Goal: Check status: Check status

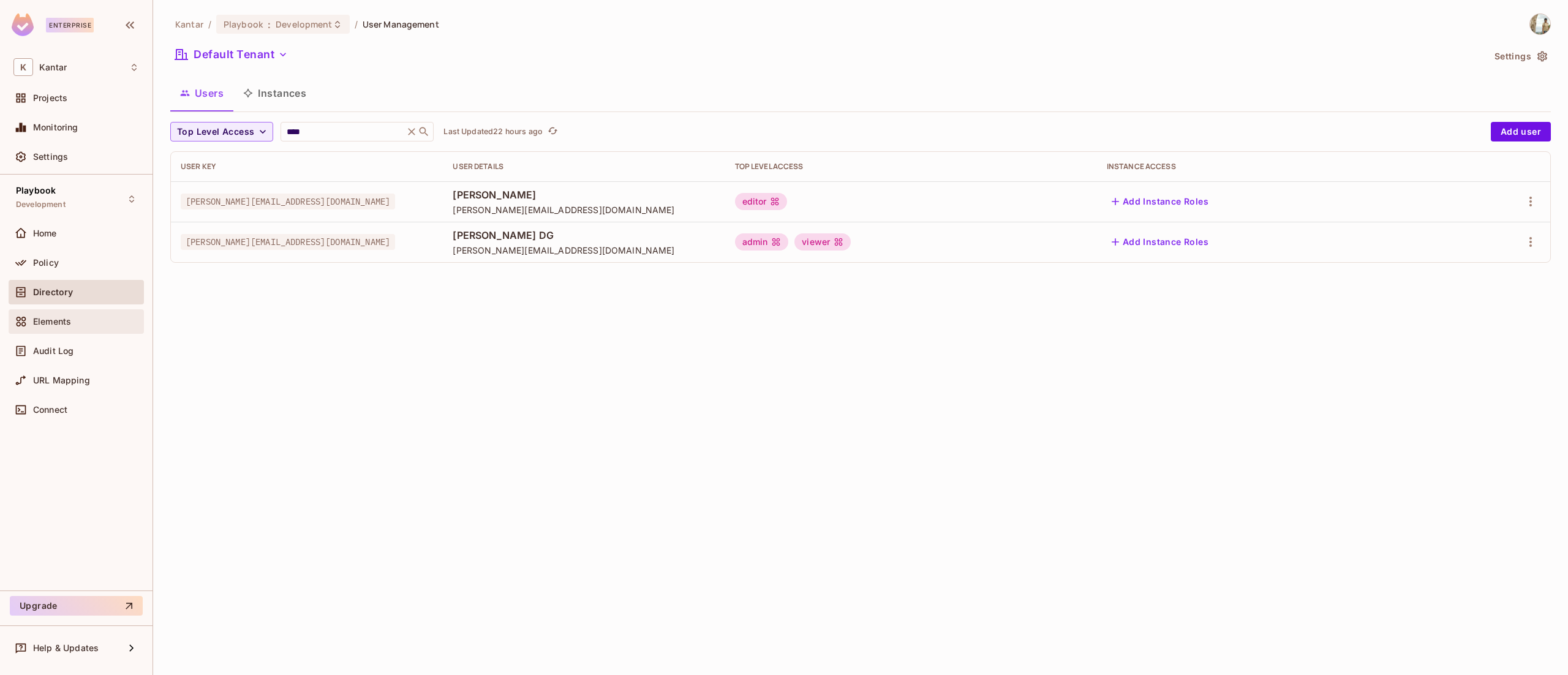
click at [61, 323] on span "Elements" at bounding box center [52, 321] width 38 height 10
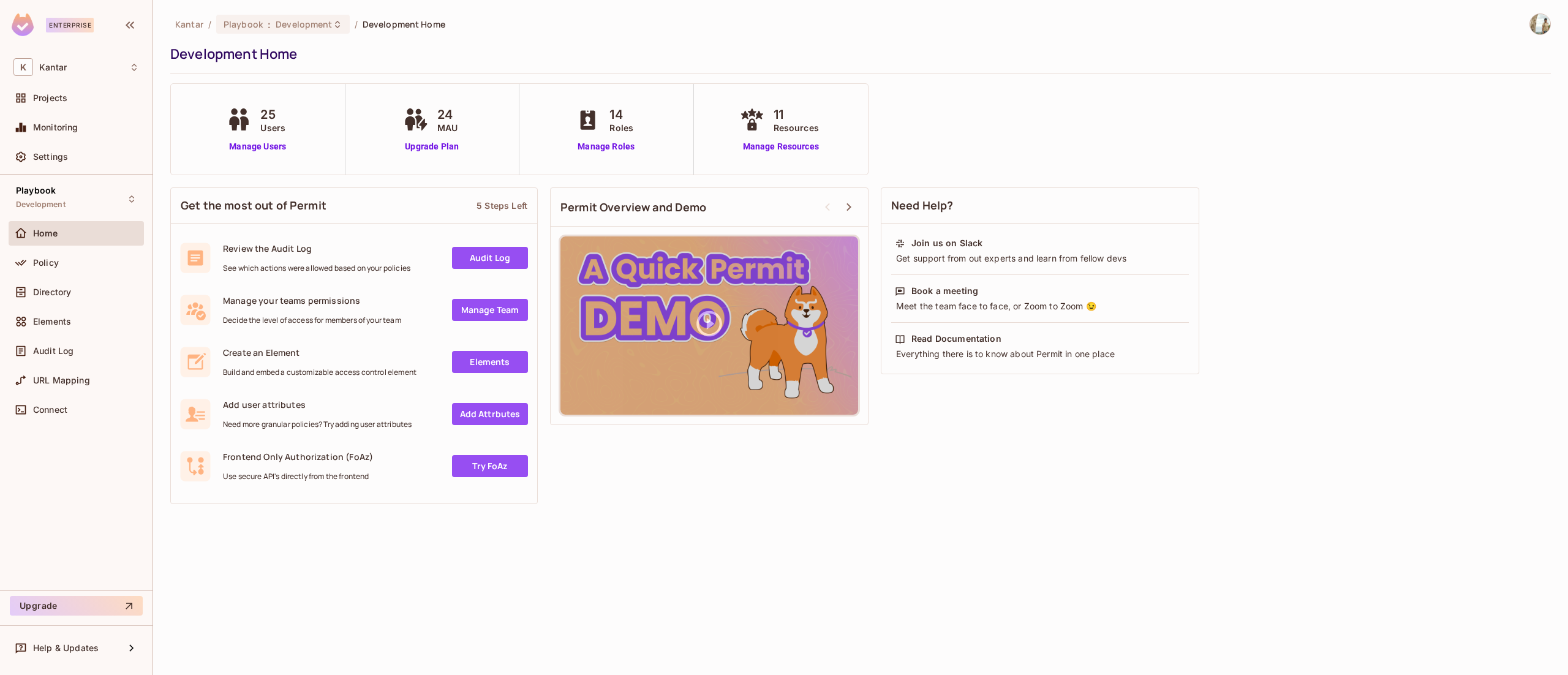
click at [62, 347] on span "Audit Log" at bounding box center [53, 351] width 40 height 10
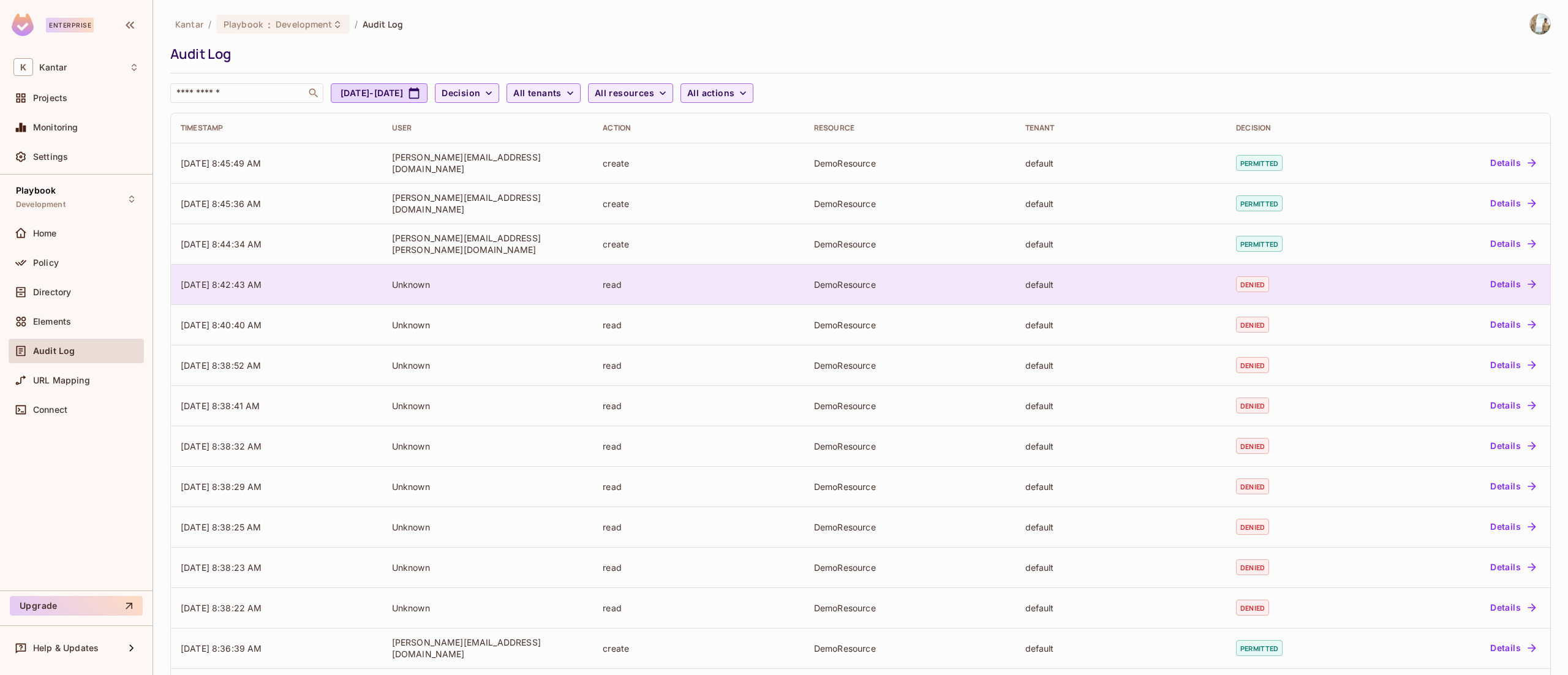
scroll to position [132, 0]
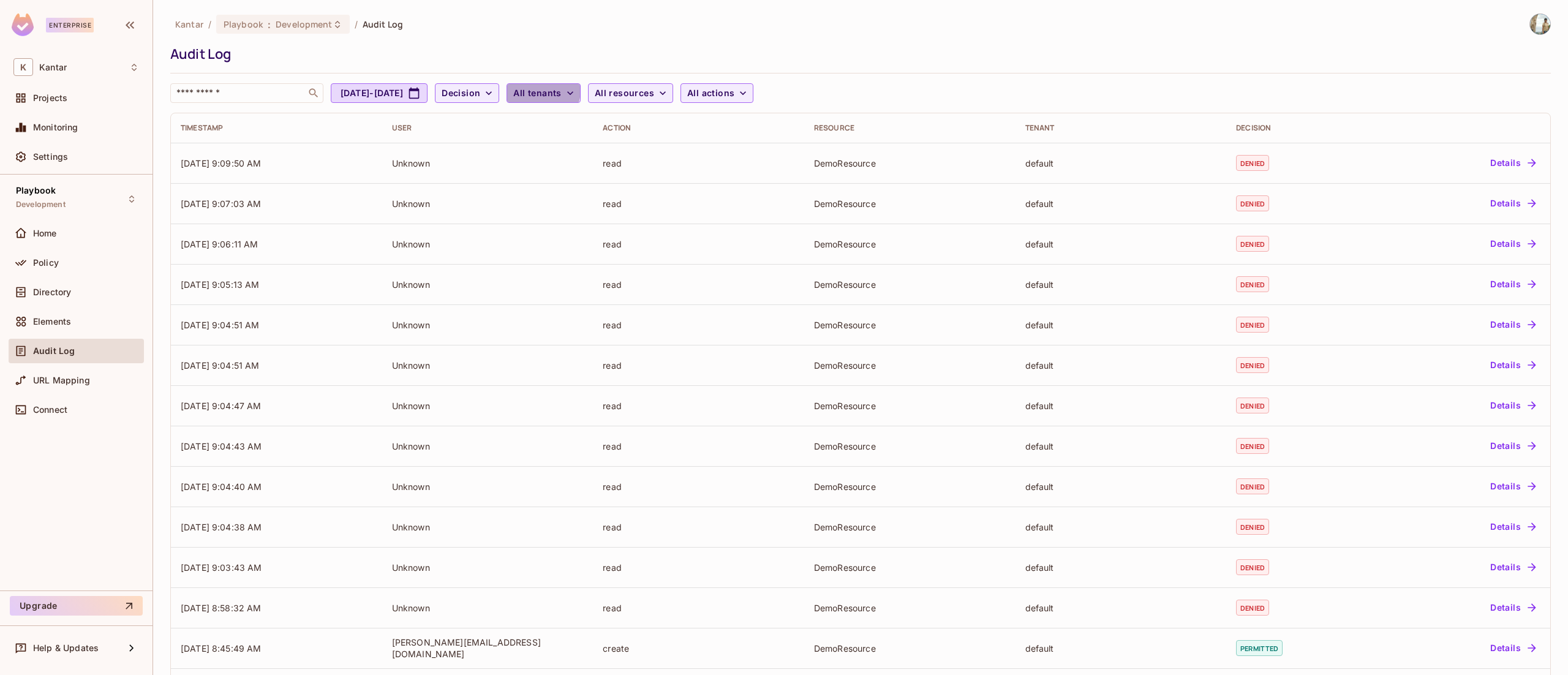
click at [561, 91] on span "All tenants" at bounding box center [537, 94] width 48 height 16
click at [623, 151] on span "Default Tenant" at bounding box center [627, 155] width 115 height 11
drag, startPoint x: 690, startPoint y: 103, endPoint x: 694, endPoint y: 86, distance: 17.5
click at [694, 86] on div "Kantar / Playbook : Development / Audit Log Audit Log ​ [DATE] - [DATE] Decisio…" at bounding box center [860, 401] width 1380 height 776
click at [670, 86] on span "All resources" at bounding box center [641, 94] width 59 height 16
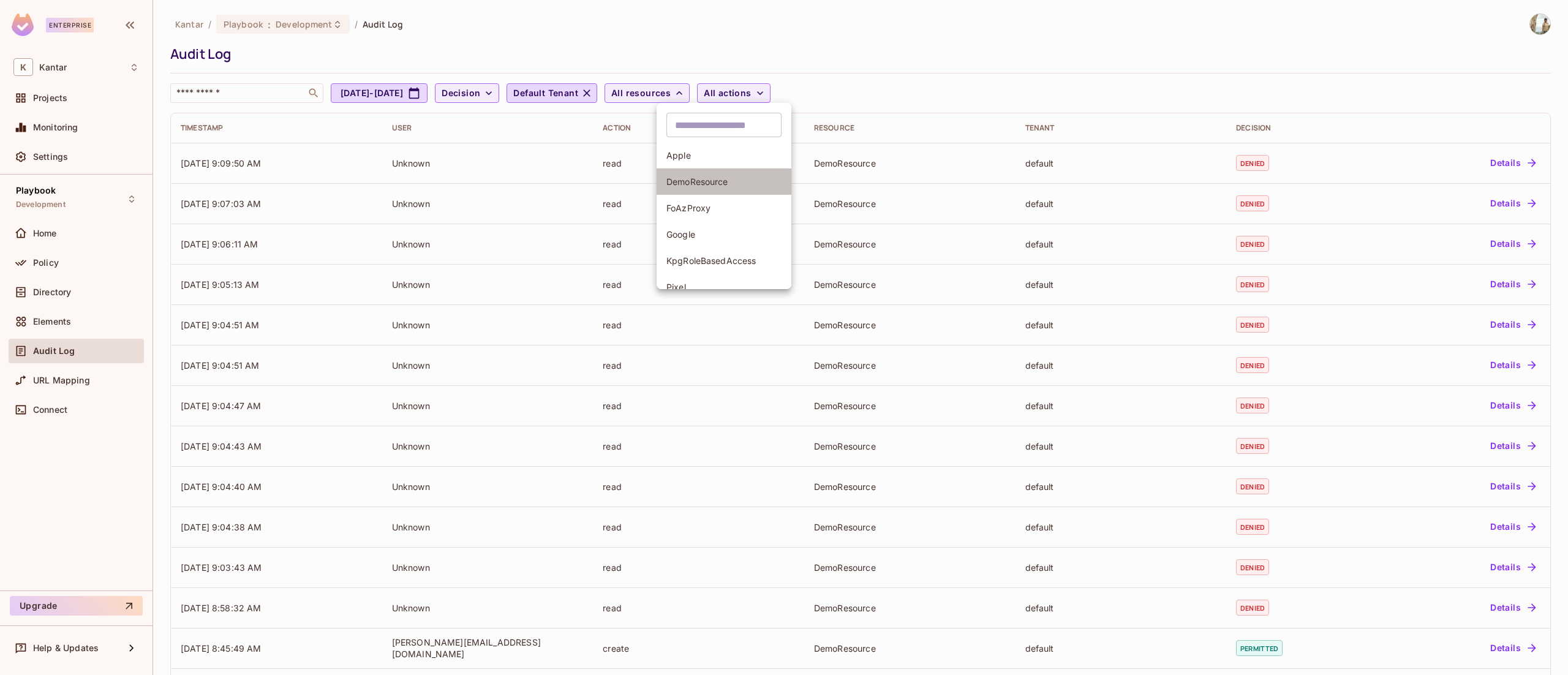
click at [689, 186] on span "DemoResource" at bounding box center [724, 181] width 115 height 11
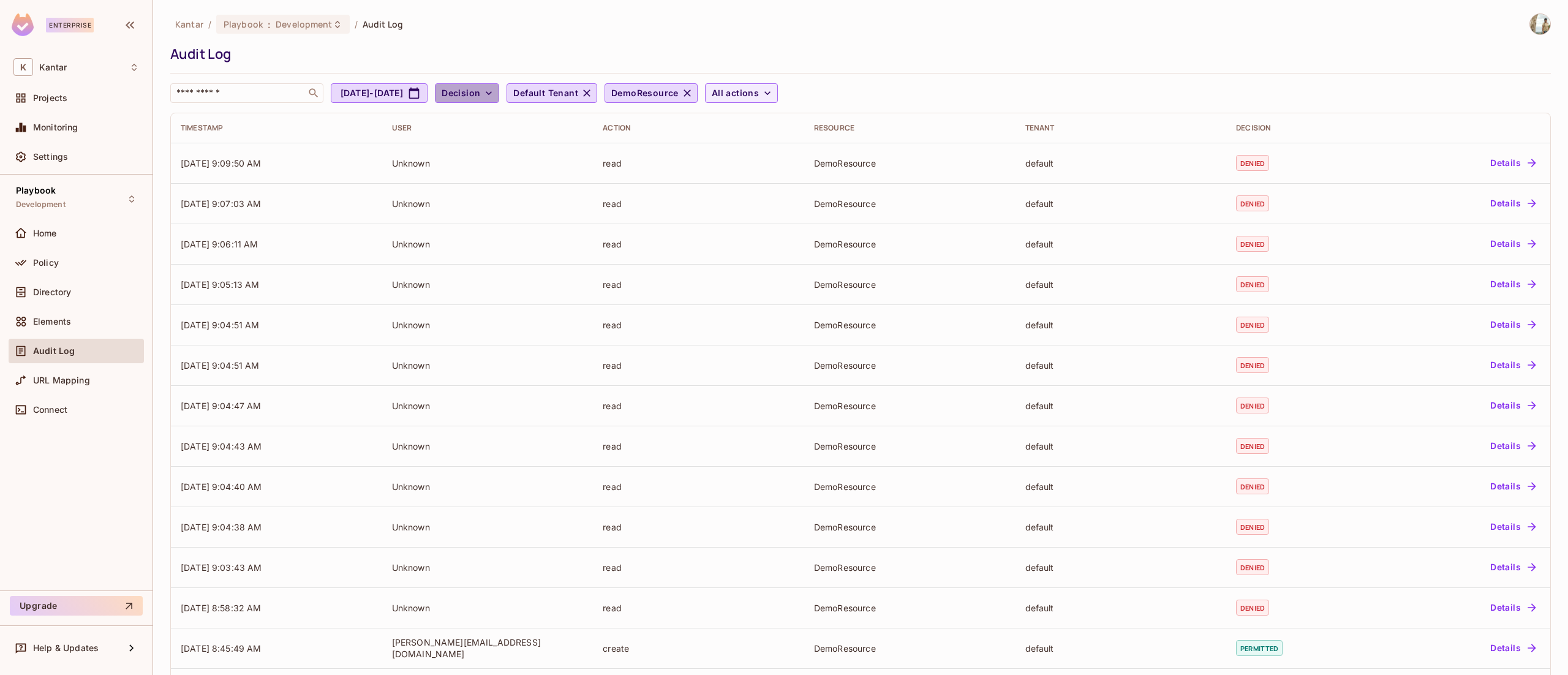
click at [499, 83] on button "Decision" at bounding box center [467, 93] width 65 height 19
click at [523, 120] on span "Permitted" at bounding box center [518, 121] width 42 height 11
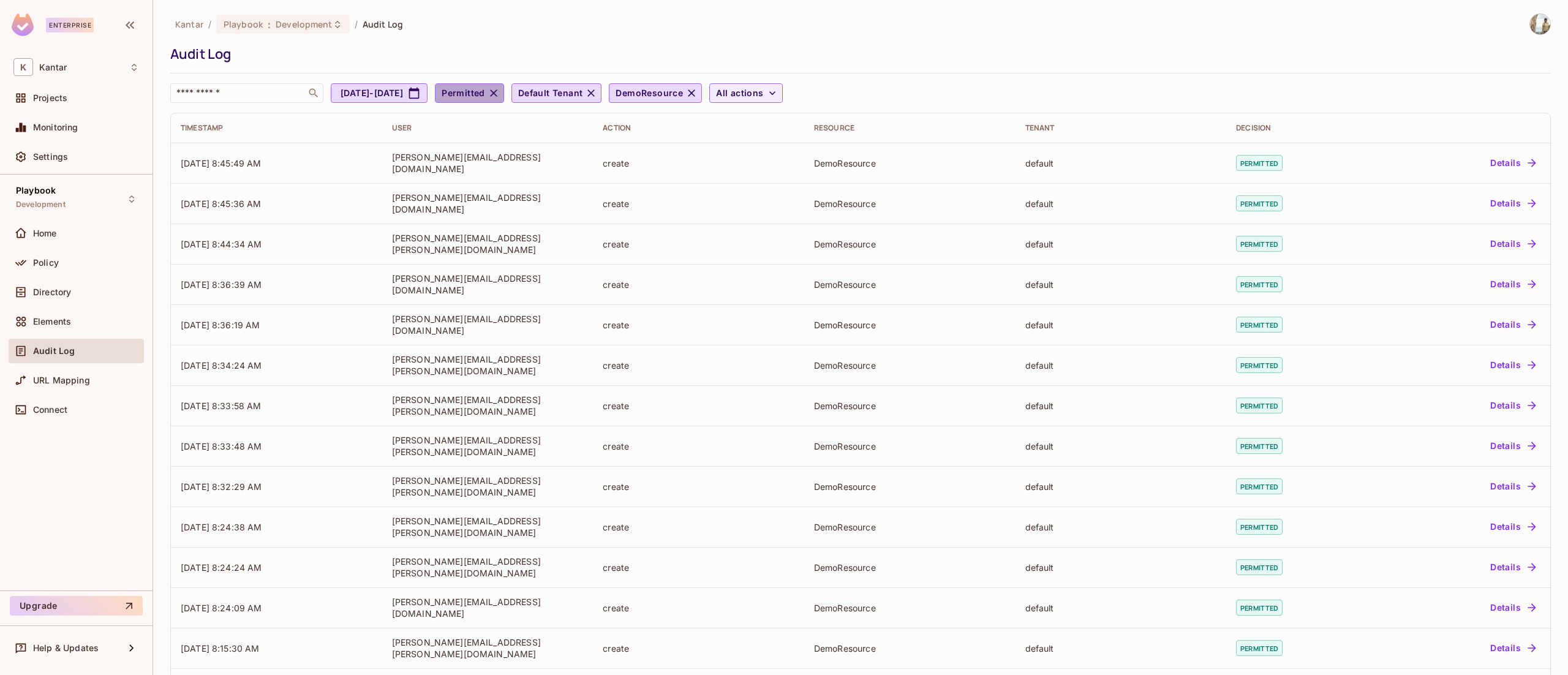
click at [497, 90] on icon "button" at bounding box center [493, 93] width 7 height 7
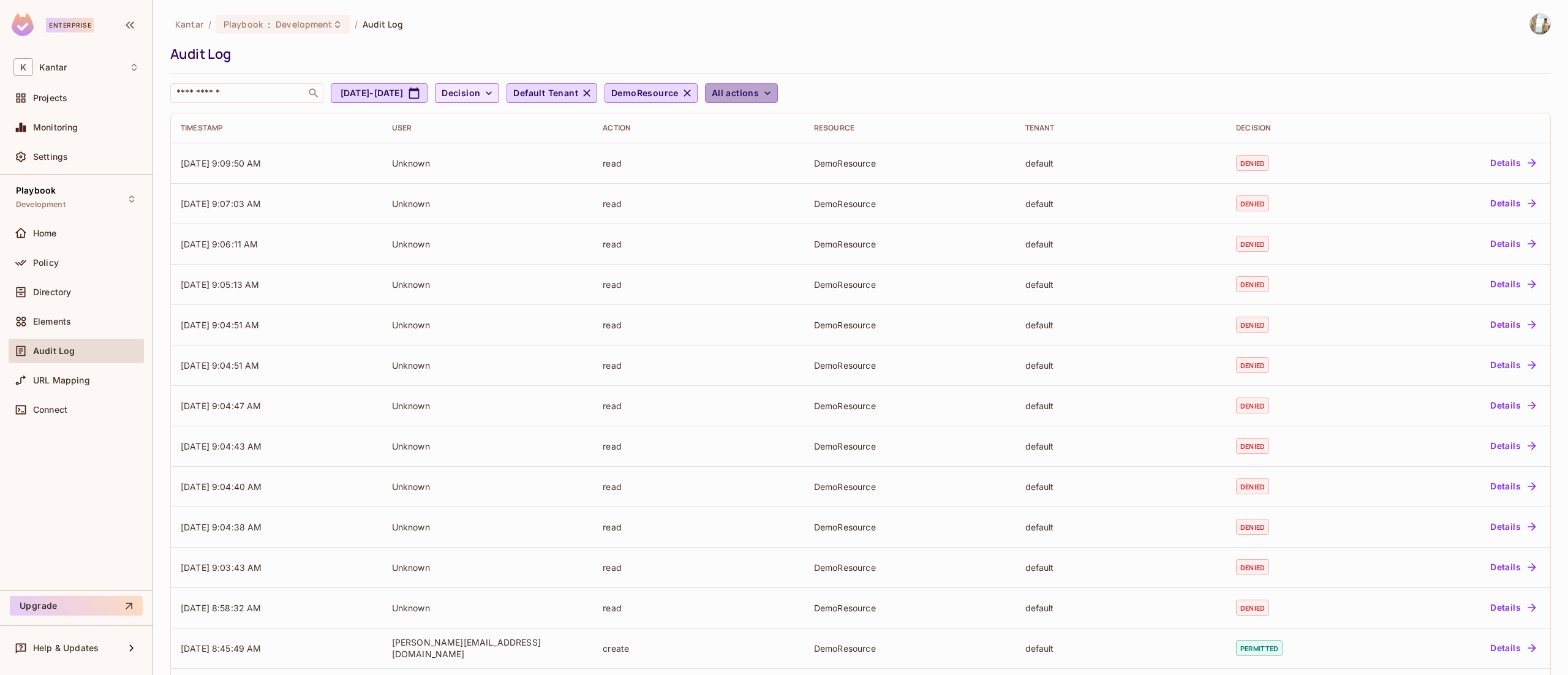
click at [778, 86] on button "All actions" at bounding box center [740, 93] width 73 height 19
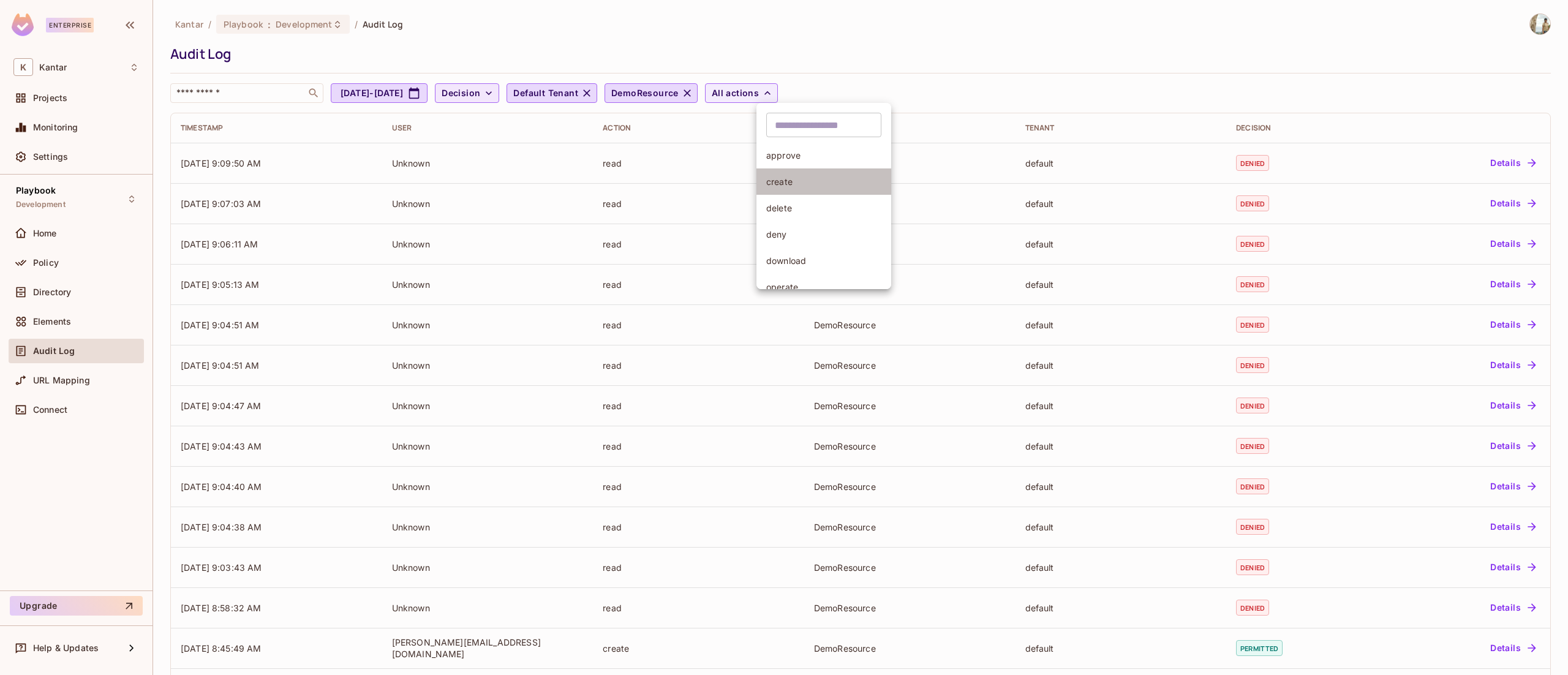
click at [819, 179] on span "create" at bounding box center [823, 181] width 115 height 11
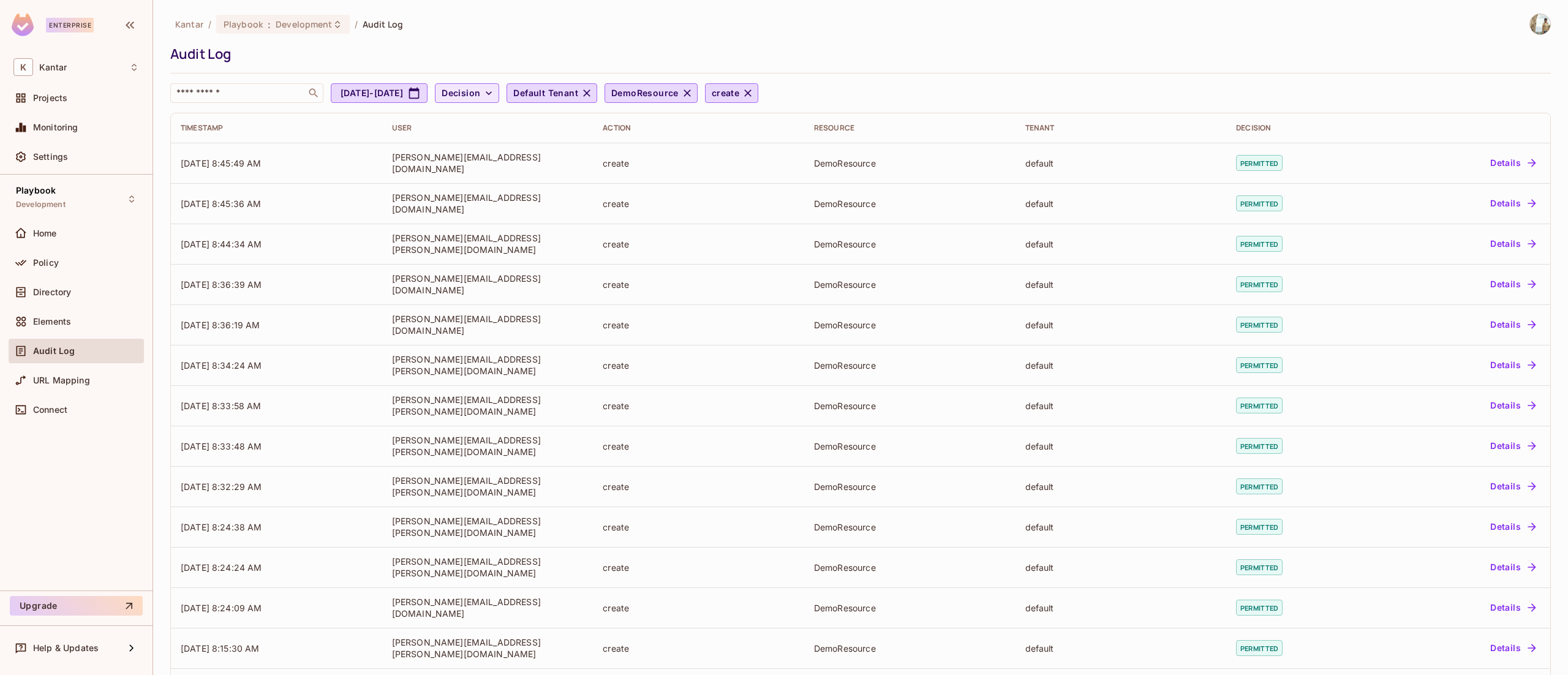
click at [818, 108] on div "Kantar / Playbook : Development / Audit Log Audit Log ​ Aug 9, 2025 - Sep 9, 20…" at bounding box center [860, 401] width 1380 height 776
click at [753, 89] on icon "button" at bounding box center [747, 93] width 12 height 12
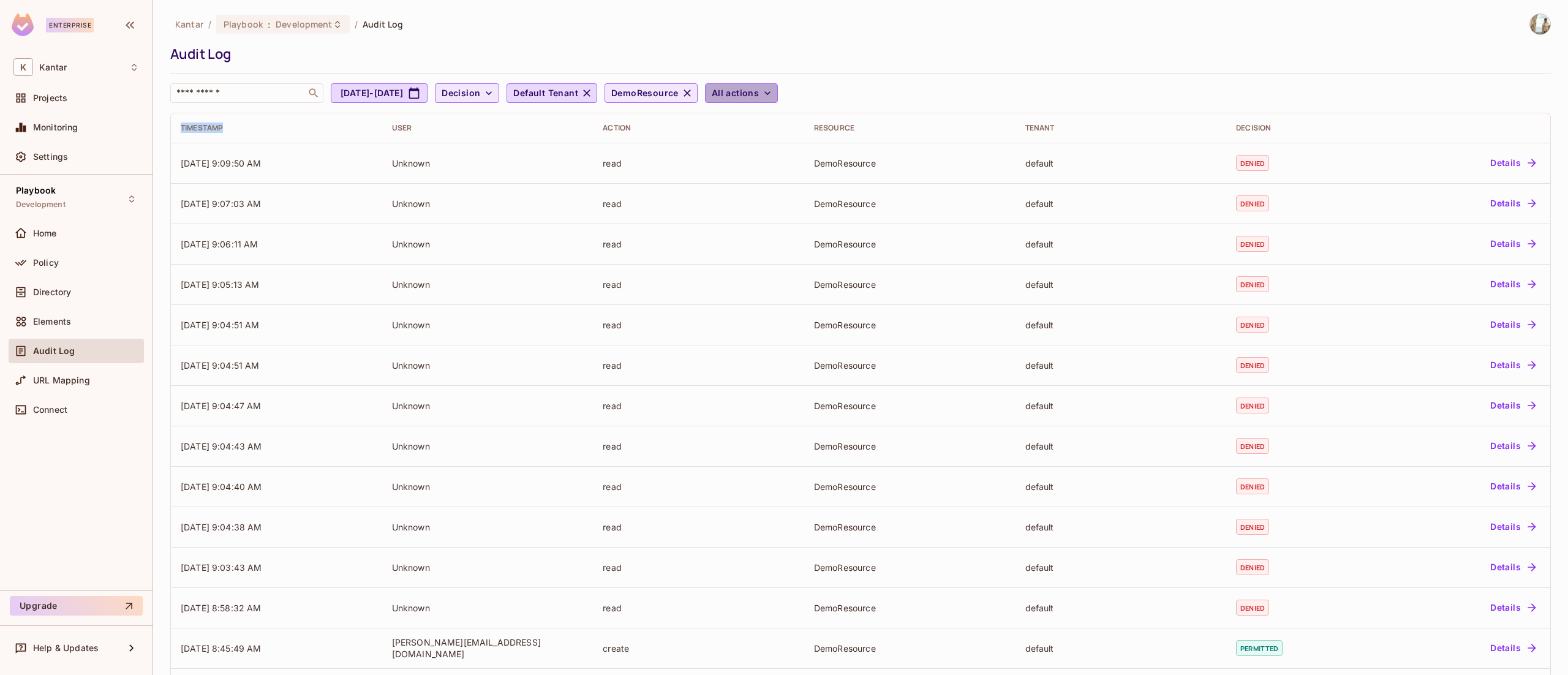
drag, startPoint x: 802, startPoint y: 101, endPoint x: 746, endPoint y: 97, distance: 56.1
click at [746, 97] on div "​ Aug 9, 2025 - Sep 9, 2025 Decision Default Tenant DemoResource All actions" at bounding box center [857, 93] width 1374 height 19
click at [778, 102] on button "All actions" at bounding box center [740, 93] width 73 height 19
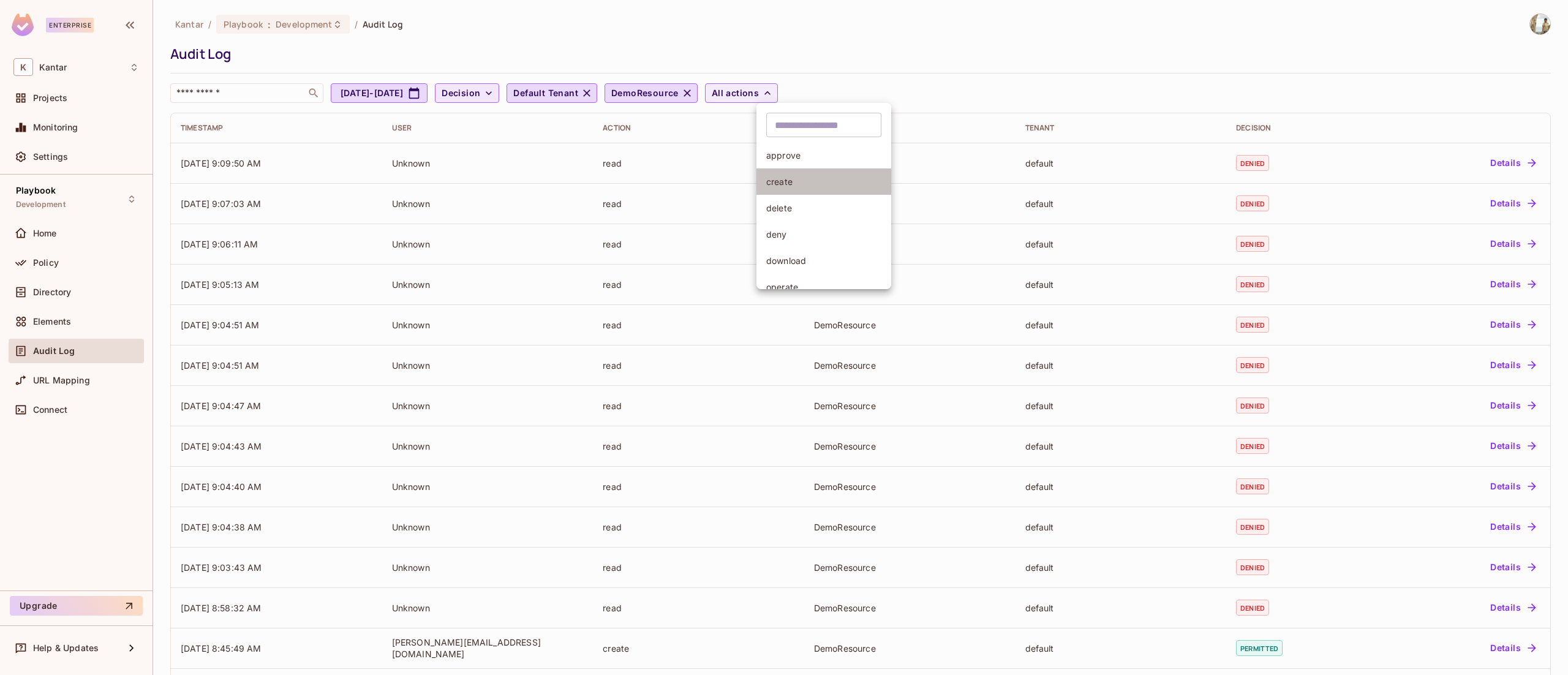
click at [803, 174] on li "create" at bounding box center [823, 182] width 135 height 26
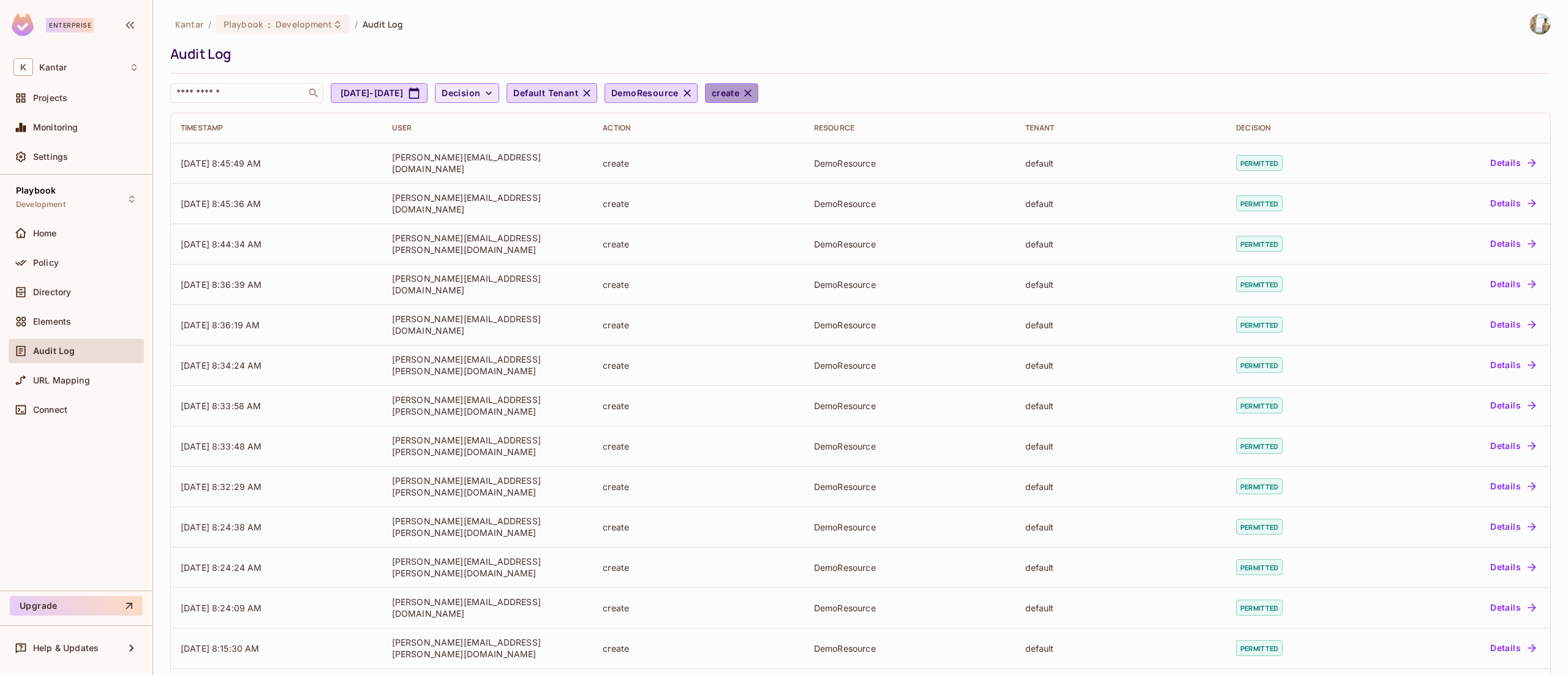
click at [752, 94] on icon "button" at bounding box center [747, 93] width 7 height 7
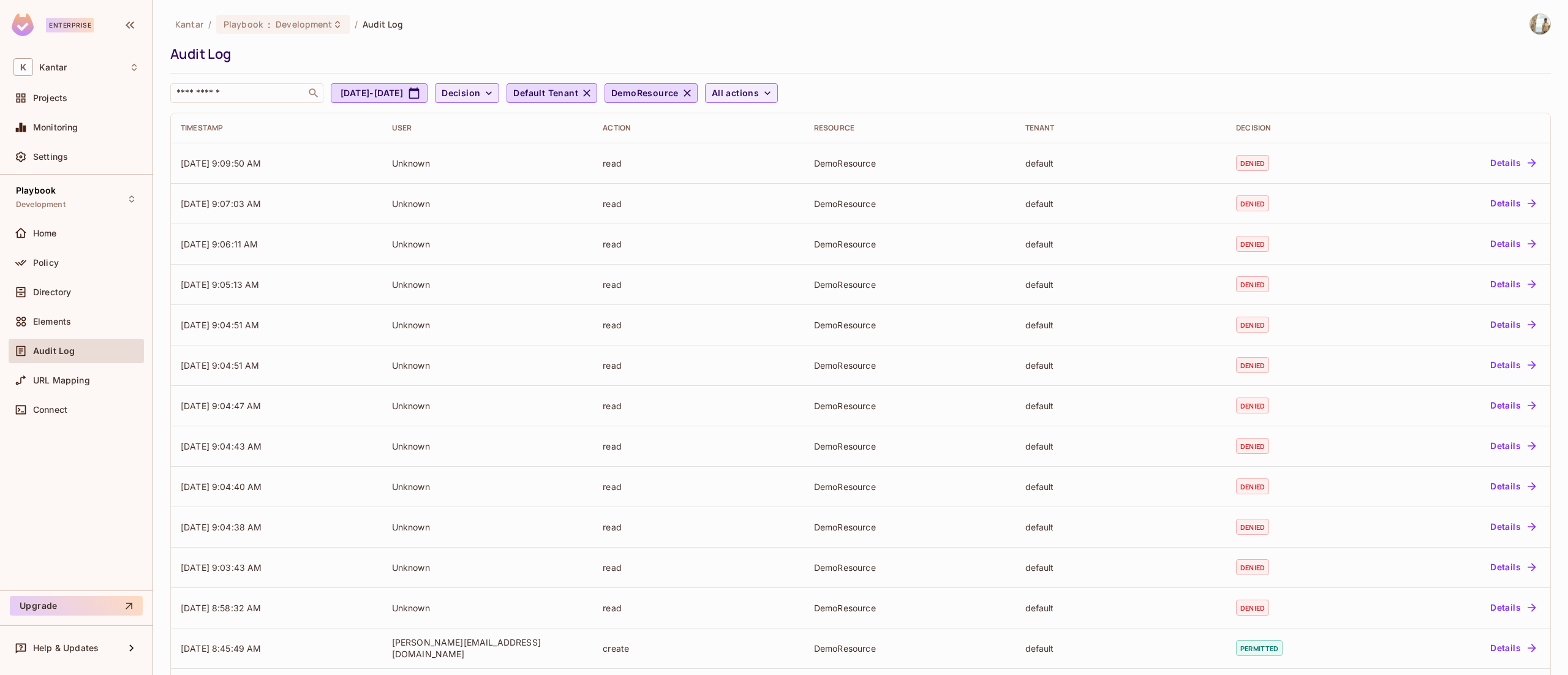
click at [704, 83] on button "All actions" at bounding box center [740, 93] width 73 height 19
